Goal: Complete application form

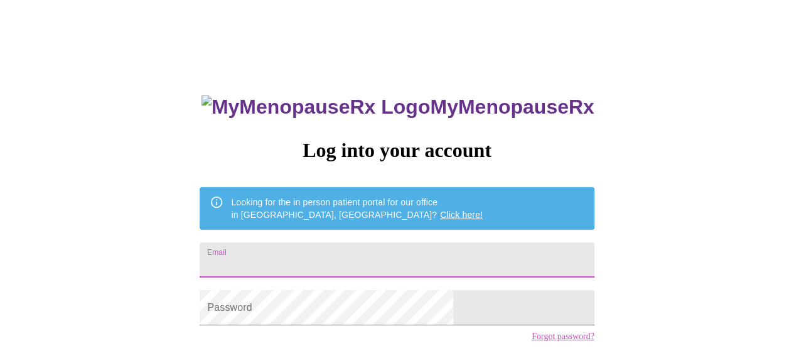
click at [318, 249] on input "Email" at bounding box center [396, 259] width 394 height 35
type input "[EMAIL_ADDRESS][DOMAIN_NAME]"
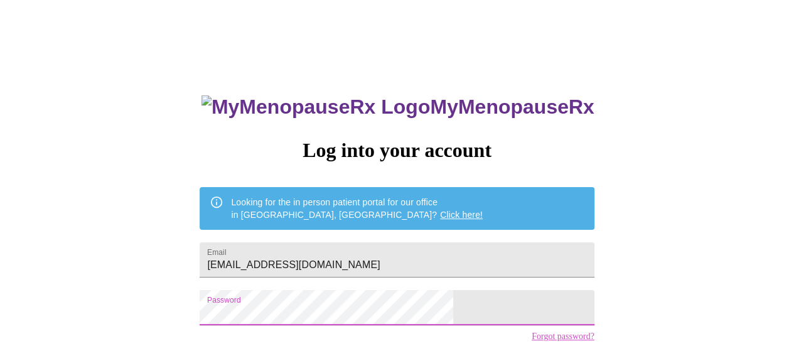
scroll to position [92, 0]
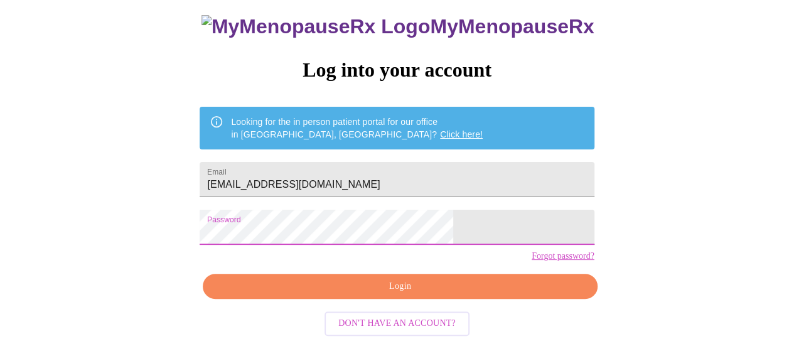
click at [401, 294] on span "Login" at bounding box center [399, 287] width 365 height 16
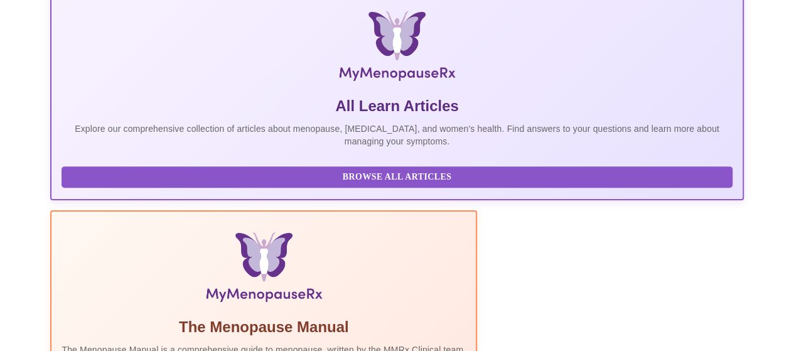
scroll to position [418, 0]
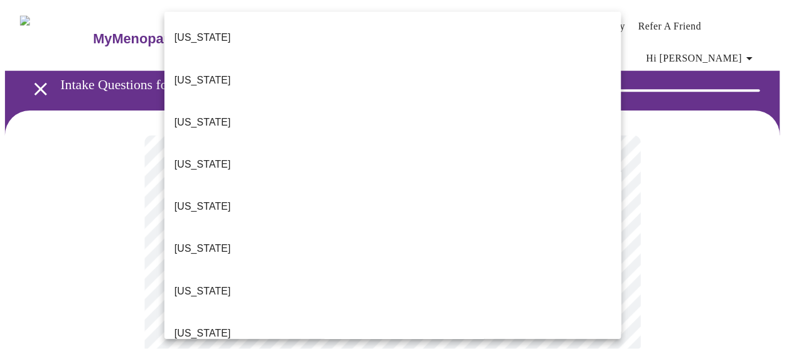
scroll to position [209, 0]
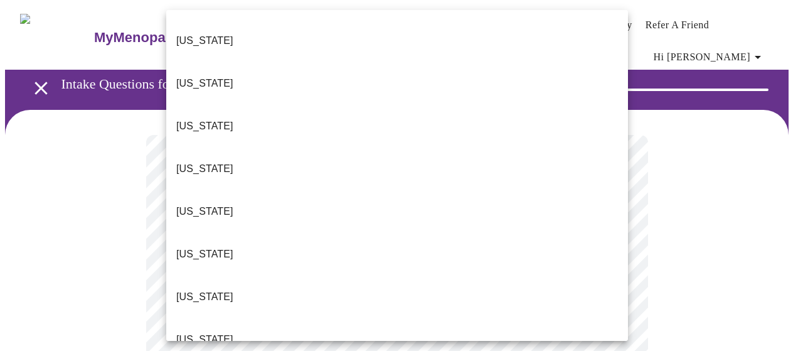
click at [420, 318] on li "[US_STATE]" at bounding box center [397, 339] width 462 height 43
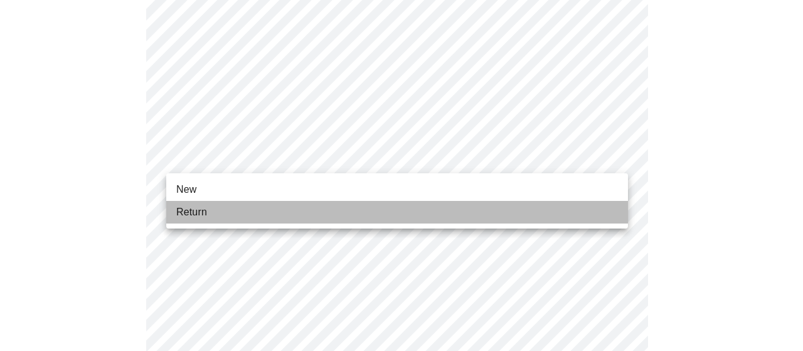
click at [528, 211] on li "Return" at bounding box center [397, 212] width 462 height 23
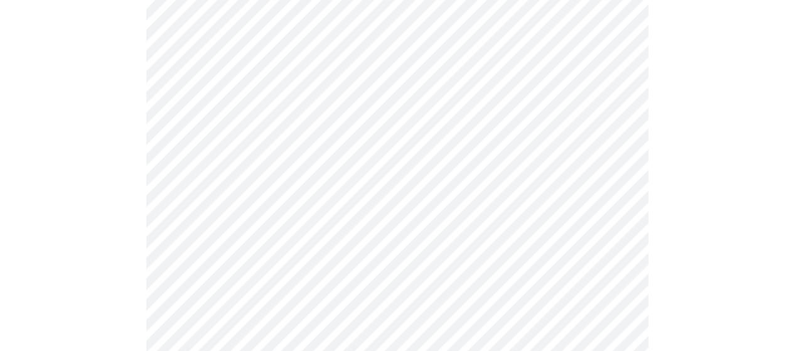
scroll to position [418, 0]
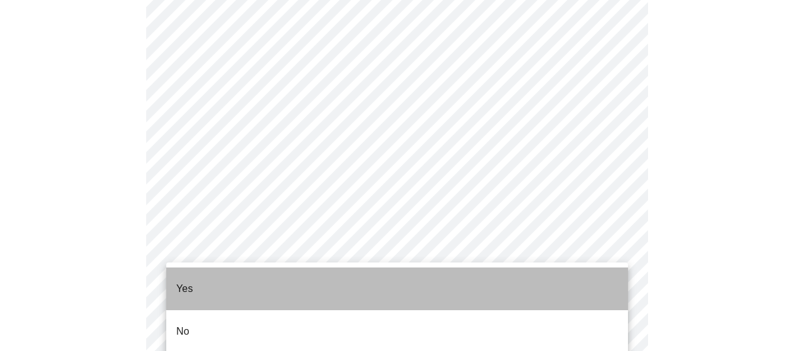
click at [223, 285] on li "Yes" at bounding box center [397, 288] width 462 height 43
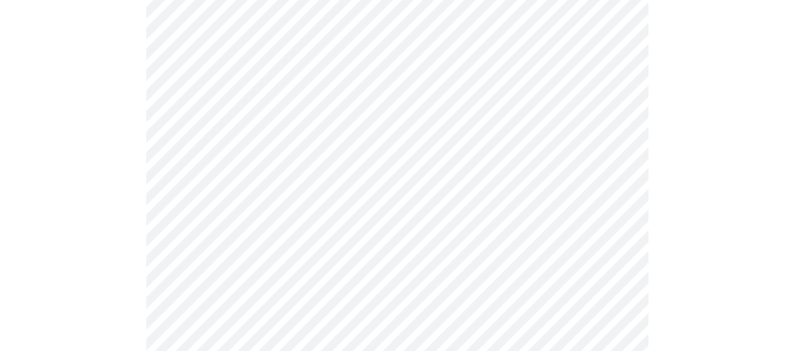
scroll to position [627, 0]
click at [611, 127] on body "MyMenopauseRx Appointments Messaging Labs Uploads Medications Community Refer a…" at bounding box center [396, 151] width 783 height 1547
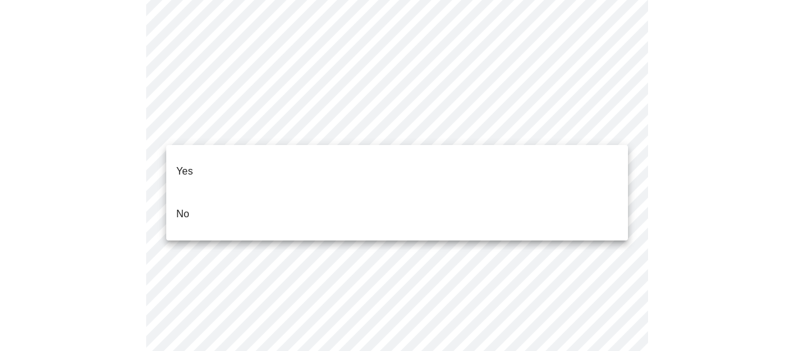
click at [514, 173] on li "Yes" at bounding box center [397, 171] width 462 height 43
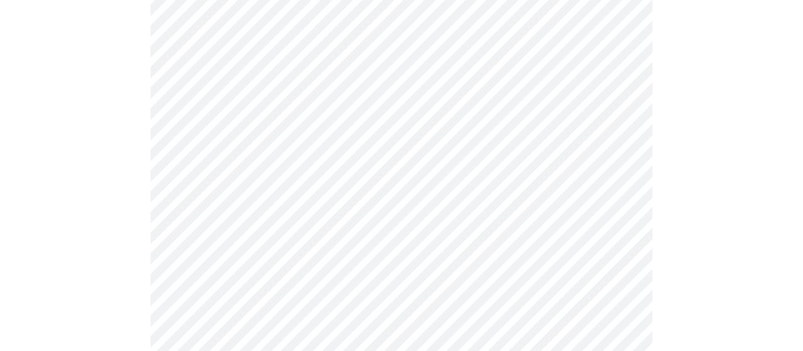
click at [620, 224] on body "MyMenopauseRx Appointments Messaging Labs Uploads Medications Community Refer a…" at bounding box center [401, 148] width 793 height 1540
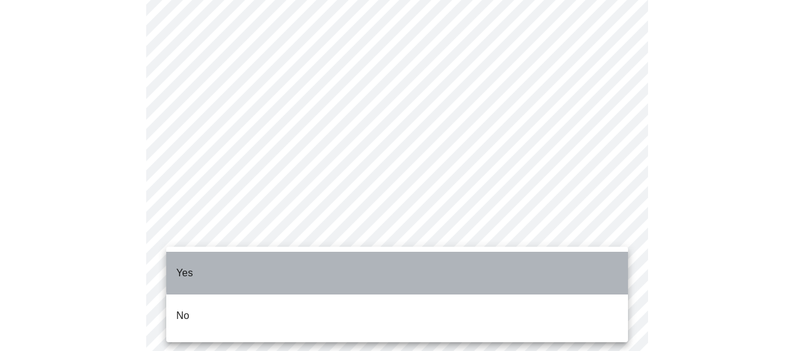
click at [437, 265] on li "Yes" at bounding box center [397, 273] width 462 height 43
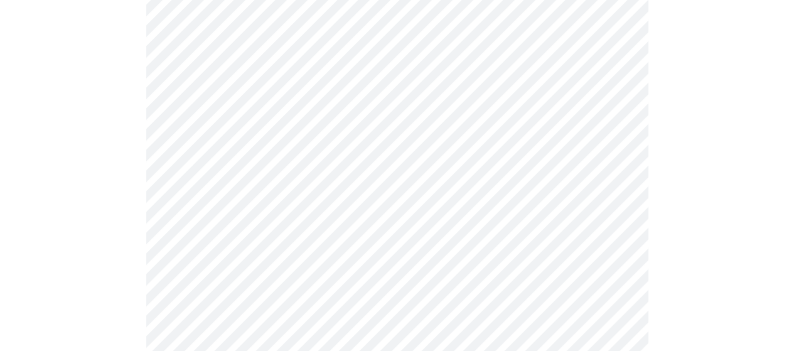
scroll to position [836, 0]
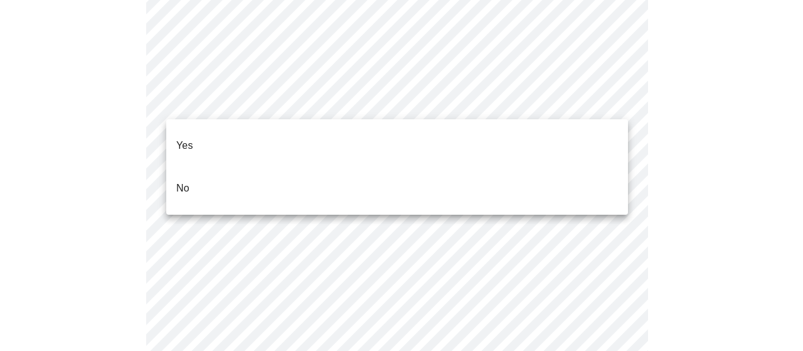
click at [571, 146] on li "Yes" at bounding box center [397, 145] width 462 height 43
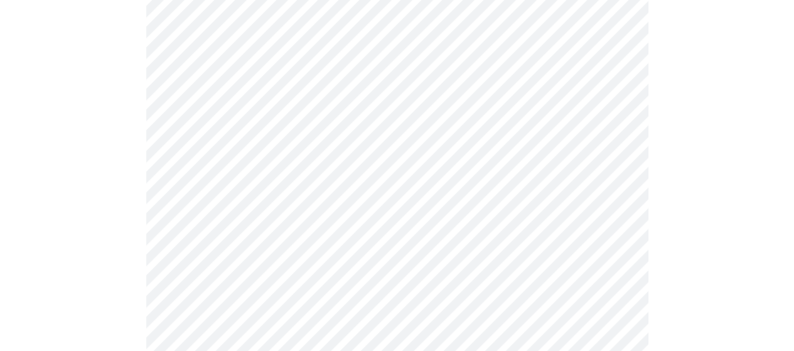
scroll to position [0, 0]
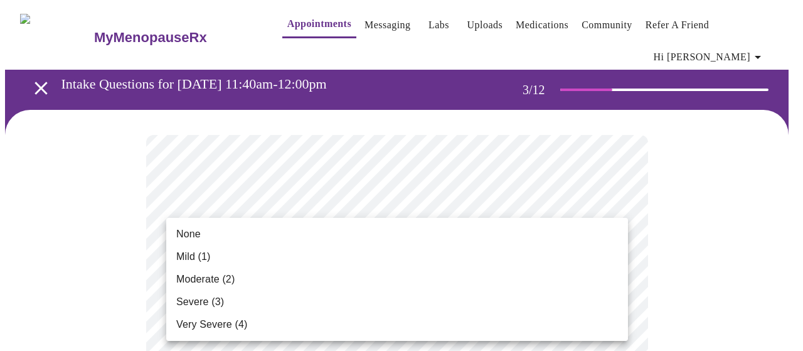
click at [597, 236] on li "None" at bounding box center [397, 234] width 462 height 23
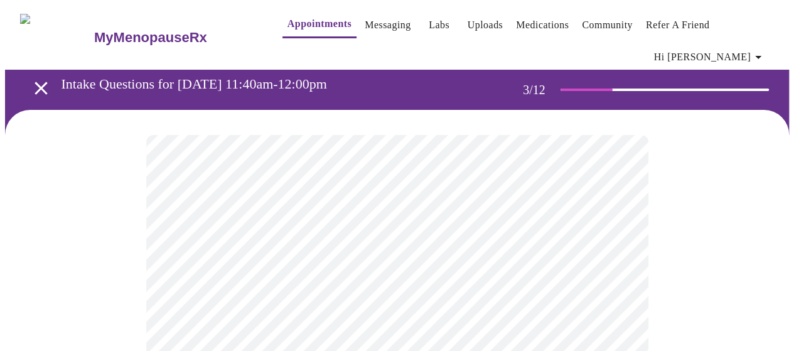
scroll to position [209, 0]
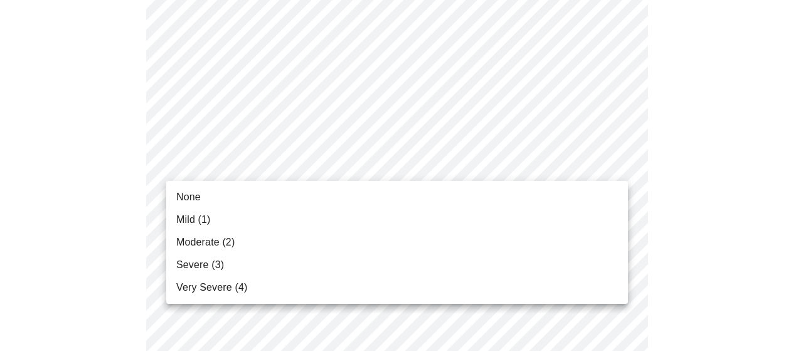
click at [539, 194] on li "None" at bounding box center [397, 197] width 462 height 23
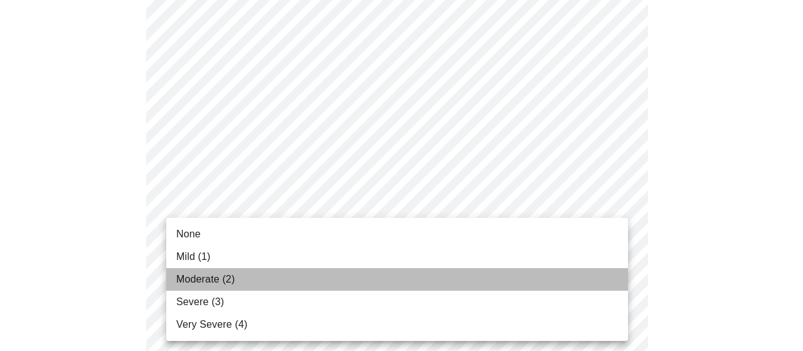
click at [515, 287] on li "Moderate (2)" at bounding box center [397, 279] width 462 height 23
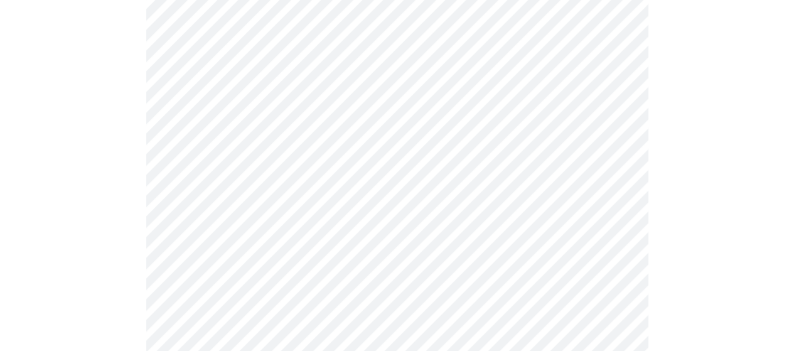
scroll to position [418, 0]
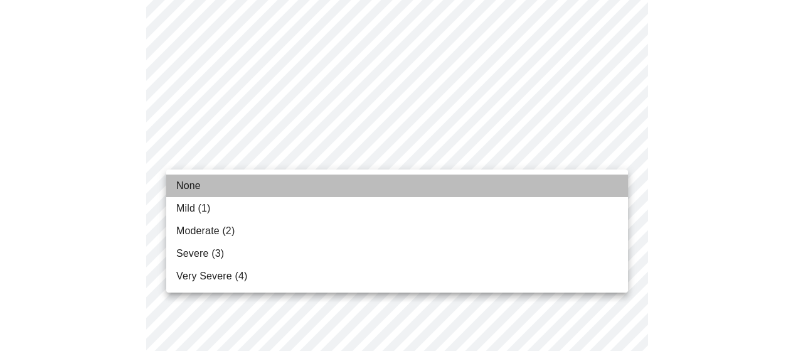
click at [588, 181] on li "None" at bounding box center [397, 185] width 462 height 23
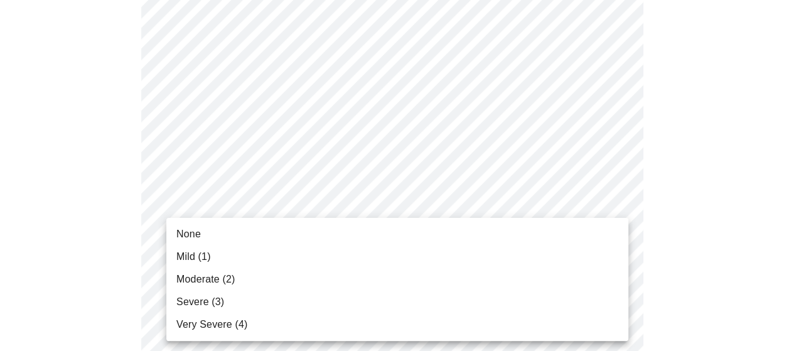
click at [573, 233] on li "None" at bounding box center [397, 234] width 462 height 23
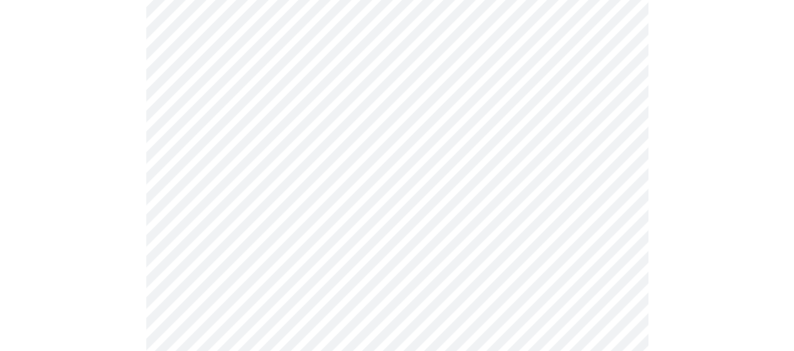
scroll to position [627, 0]
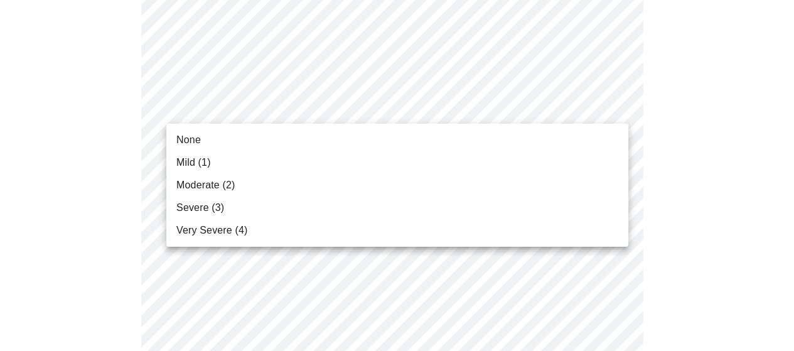
click at [612, 110] on body "MyMenopauseRx Appointments Messaging Labs Uploads Medications Community Refer a…" at bounding box center [396, 177] width 783 height 1598
click at [587, 135] on li "None" at bounding box center [397, 140] width 462 height 23
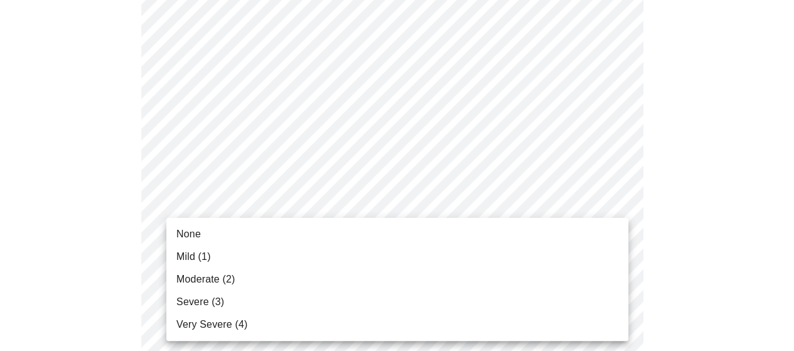
click at [608, 204] on body "MyMenopauseRx Appointments Messaging Labs Uploads Medications Community Refer a…" at bounding box center [396, 168] width 783 height 1581
click at [587, 272] on li "Moderate (2)" at bounding box center [397, 279] width 462 height 23
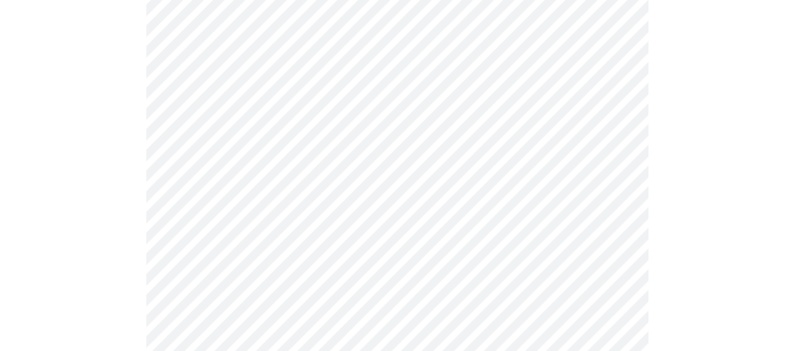
click at [612, 303] on body "MyMenopauseRx Appointments Messaging Labs Uploads Medications Community Refer a…" at bounding box center [396, 159] width 783 height 1563
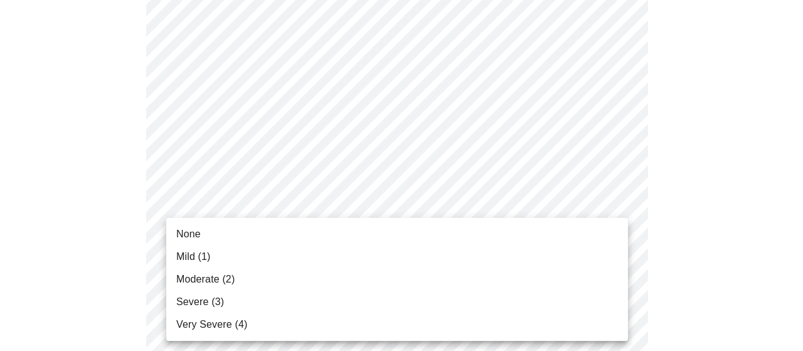
click at [576, 314] on li "Very Severe (4)" at bounding box center [397, 324] width 462 height 23
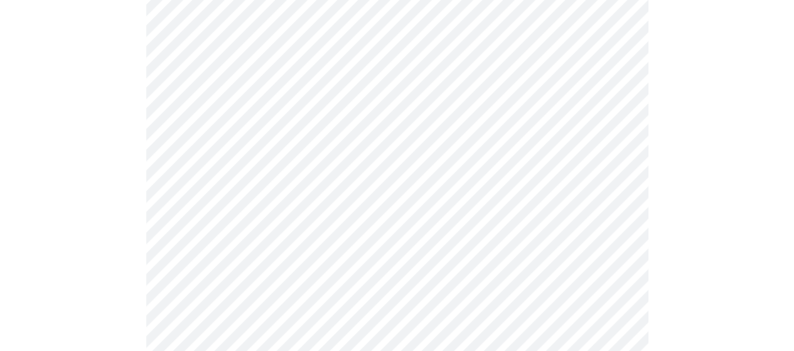
scroll to position [836, 0]
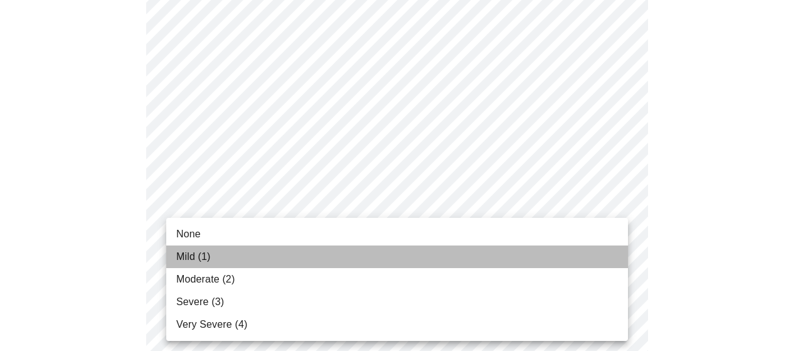
click at [582, 254] on li "Mild (1)" at bounding box center [397, 256] width 462 height 23
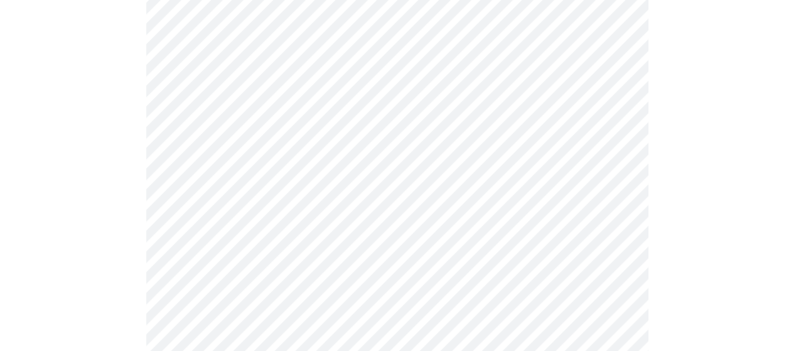
scroll to position [1045, 0]
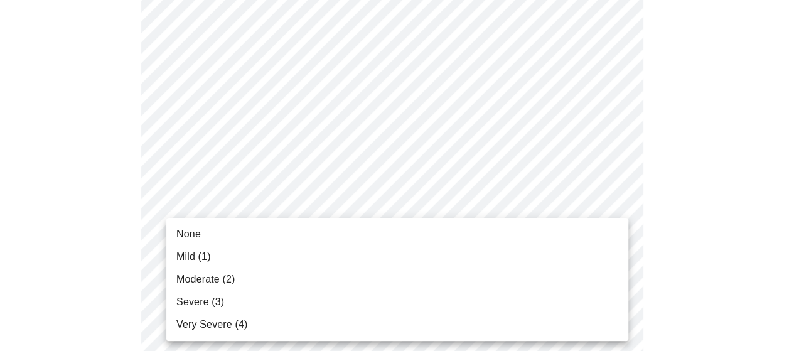
click at [563, 240] on li "None" at bounding box center [397, 234] width 462 height 23
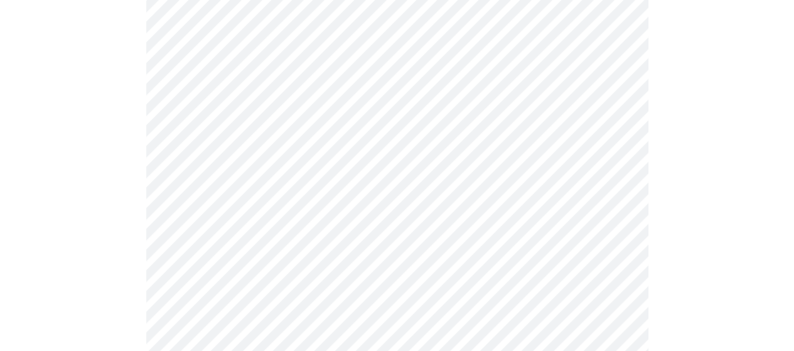
scroll to position [836, 0]
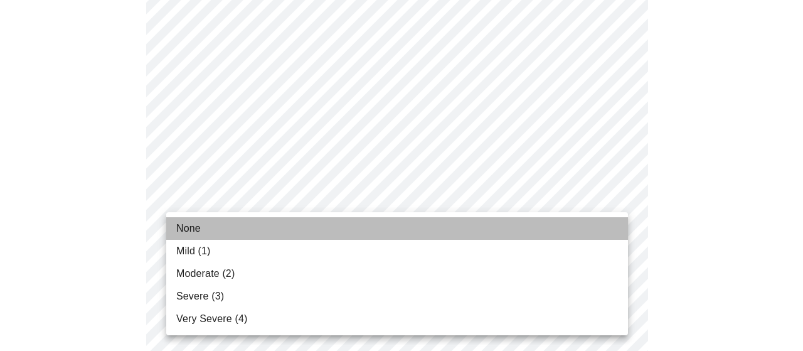
click at [583, 220] on li "None" at bounding box center [397, 228] width 462 height 23
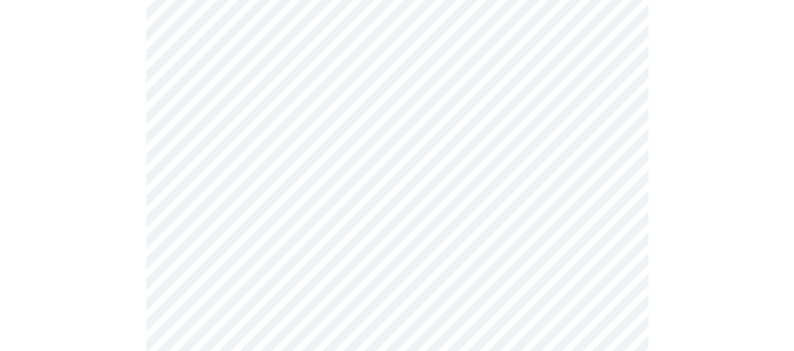
scroll to position [418, 0]
click at [610, 292] on body "MyMenopauseRx Appointments Messaging Labs Uploads Medications Community Refer a…" at bounding box center [396, 189] width 783 height 1204
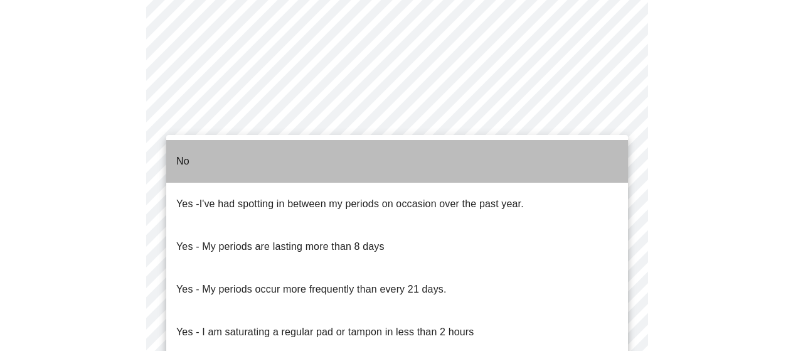
click at [476, 162] on li "No" at bounding box center [397, 161] width 462 height 43
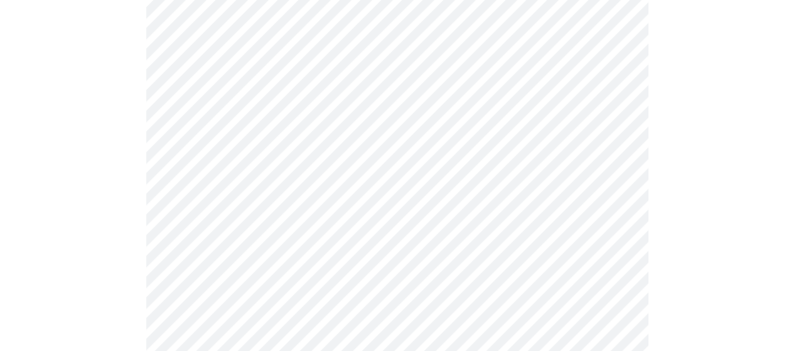
scroll to position [627, 0]
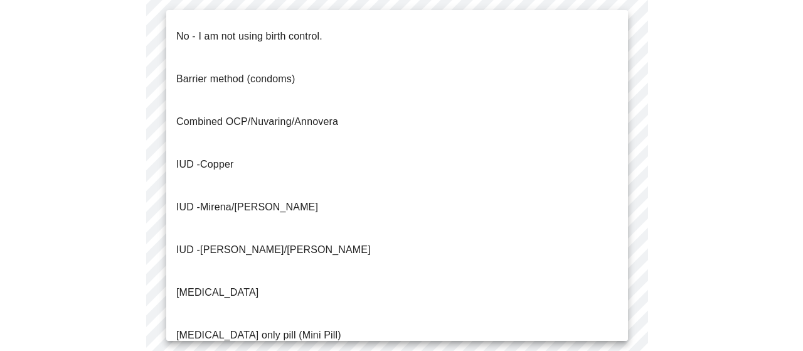
click at [549, 42] on li "No - I am not using birth control." at bounding box center [397, 36] width 462 height 43
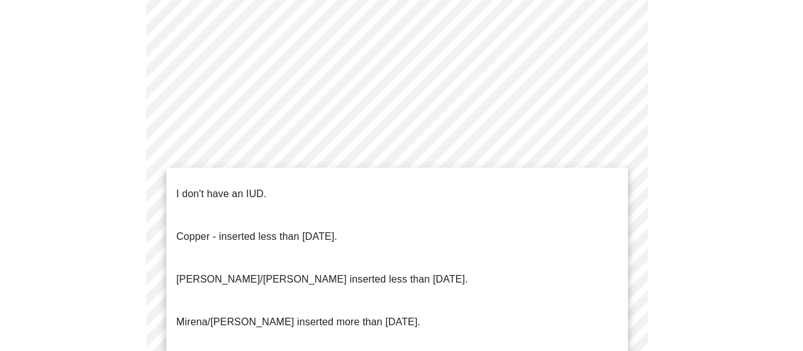
click at [532, 185] on li "I don't have an IUD." at bounding box center [397, 194] width 462 height 43
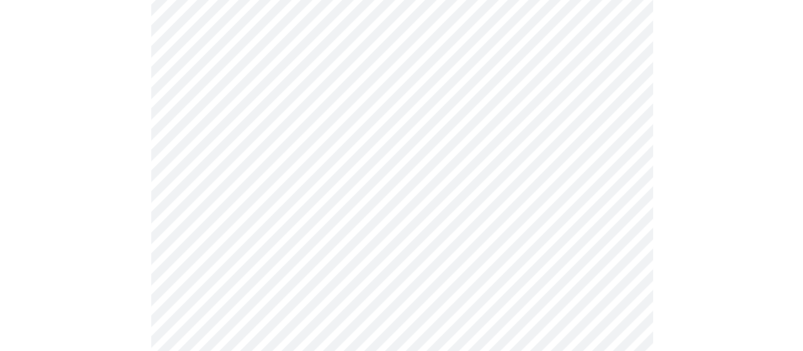
scroll to position [813, 0]
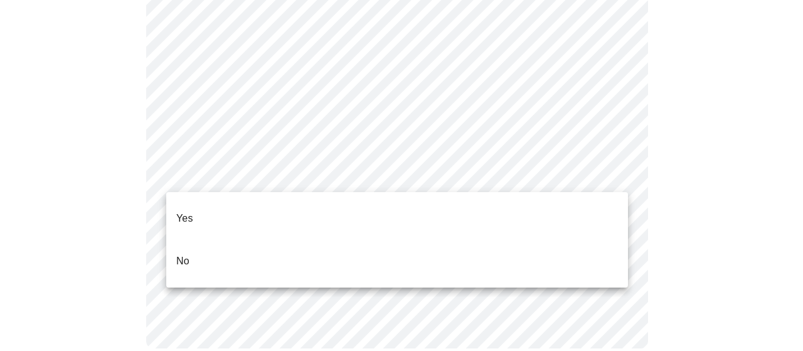
click at [500, 210] on li "Yes" at bounding box center [397, 218] width 462 height 43
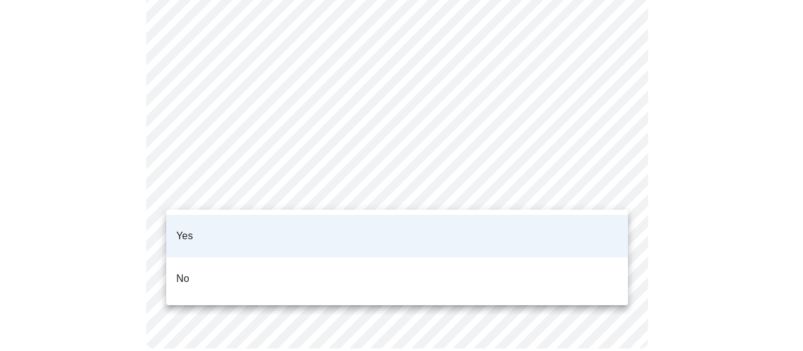
click at [541, 238] on li "Yes" at bounding box center [397, 236] width 462 height 43
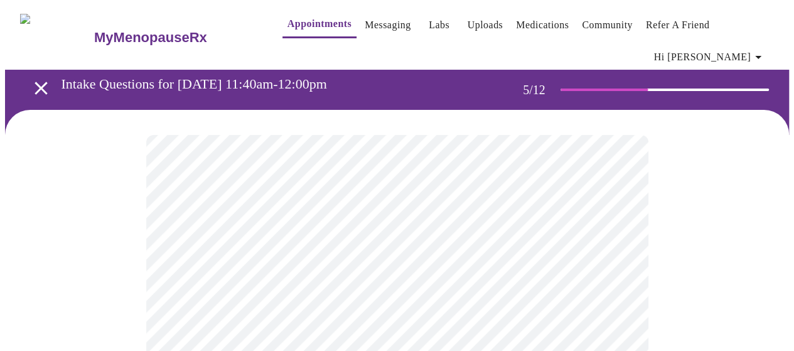
scroll to position [209, 0]
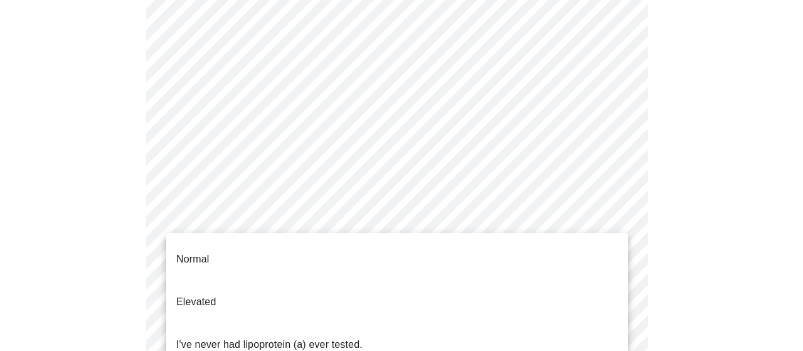
click at [617, 224] on body "MyMenopauseRx Appointments Messaging Labs Uploads Medications Community Refer a…" at bounding box center [401, 268] width 793 height 945
click at [553, 323] on li "I've never had lipoprotein (a) ever tested." at bounding box center [397, 344] width 462 height 43
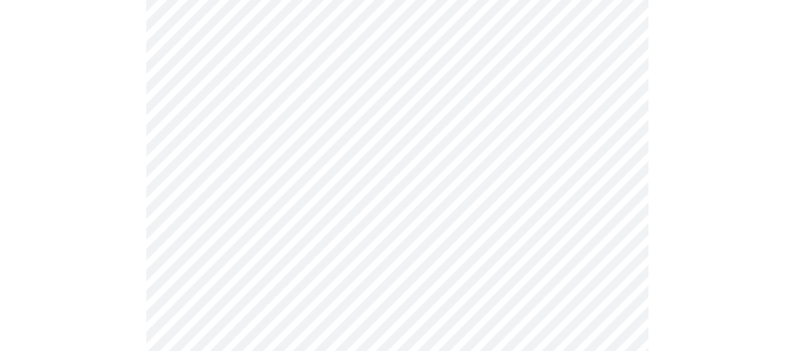
scroll to position [3345, 0]
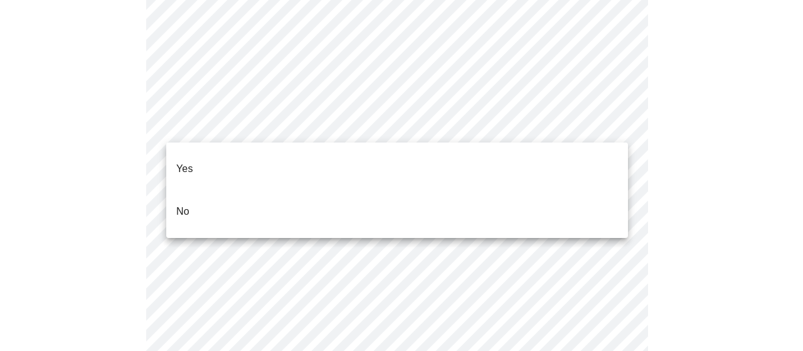
click at [492, 198] on li "No" at bounding box center [397, 211] width 462 height 43
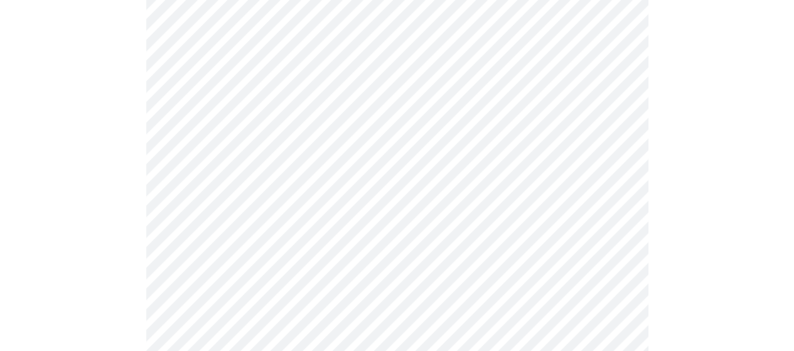
scroll to position [0, 0]
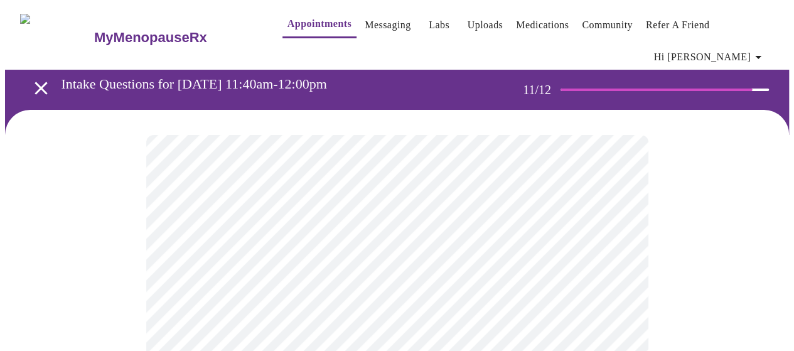
click at [719, 282] on div at bounding box center [396, 286] width 783 height 353
click at [112, 262] on div at bounding box center [396, 286] width 783 height 353
click at [110, 281] on div at bounding box center [396, 286] width 783 height 353
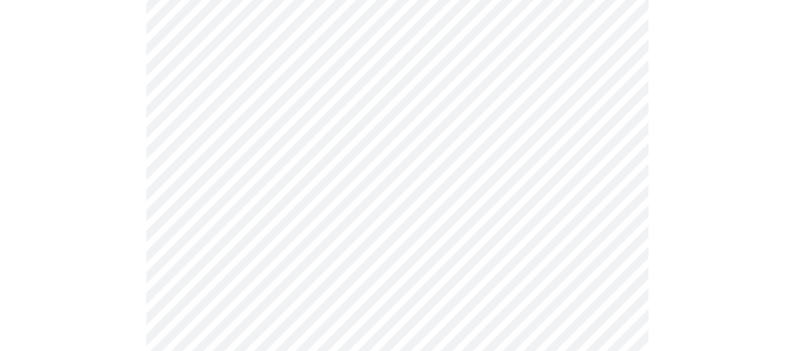
scroll to position [867, 0]
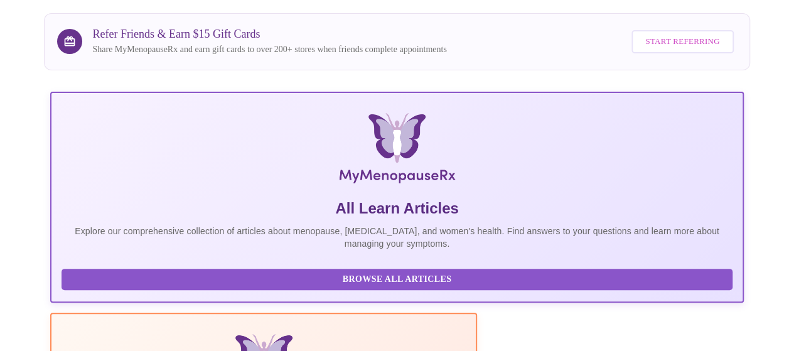
scroll to position [31, 0]
